Goal: Information Seeking & Learning: Learn about a topic

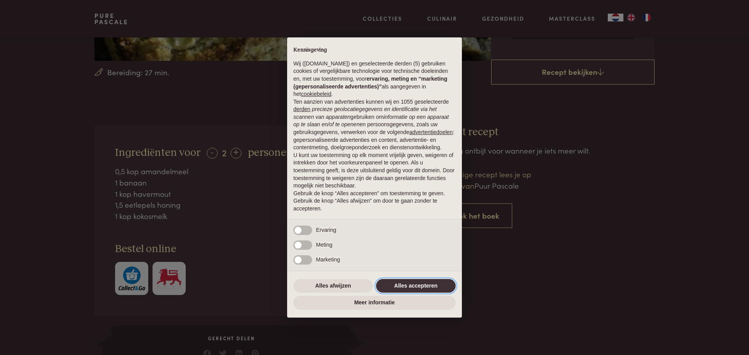
click at [397, 280] on button "Alles accepteren" at bounding box center [416, 286] width 80 height 14
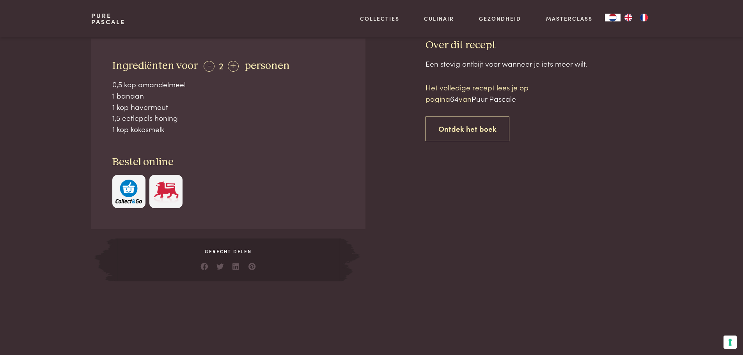
scroll to position [276, 0]
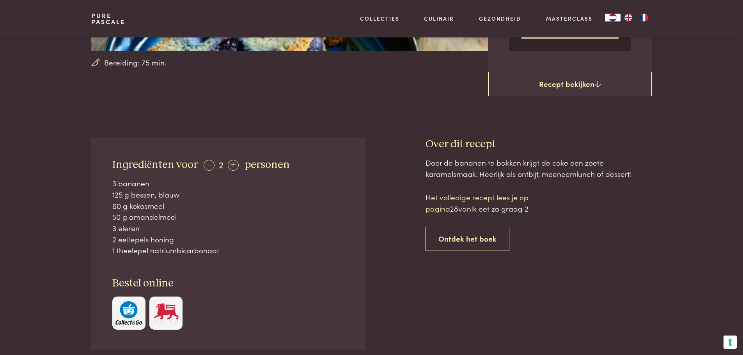
scroll to position [236, 0]
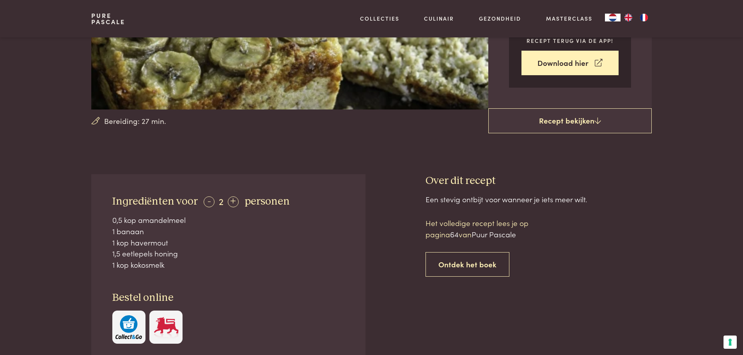
scroll to position [179, 0]
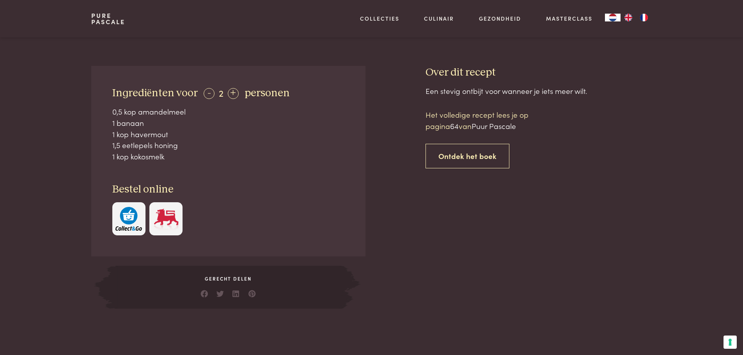
scroll to position [287, 0]
